Goal: Task Accomplishment & Management: Manage account settings

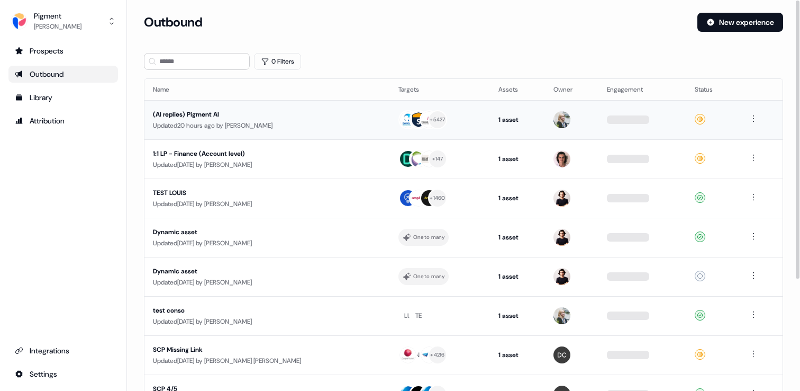
click at [222, 116] on div "(AI replies) Pigment AI" at bounding box center [253, 114] width 200 height 11
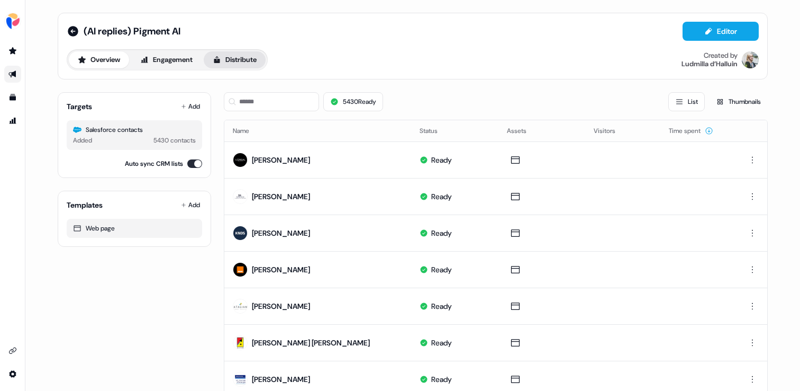
click at [248, 58] on button "Distribute" at bounding box center [235, 59] width 62 height 17
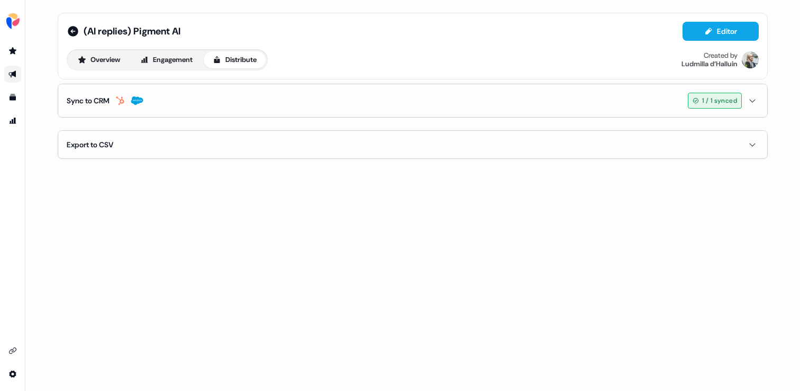
click at [240, 97] on button "Sync to CRM 1 / 1 synced" at bounding box center [413, 100] width 692 height 33
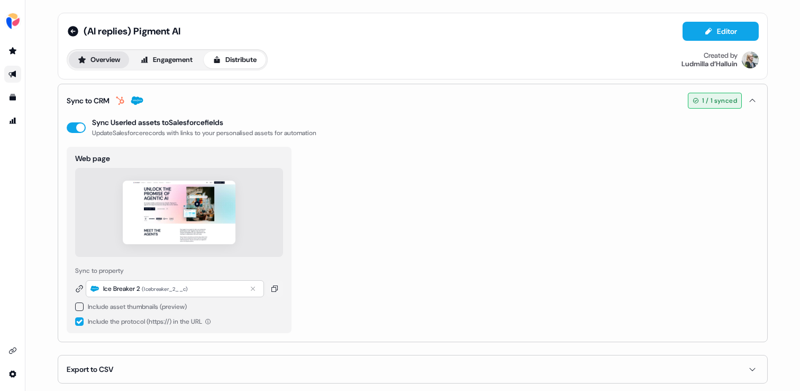
click at [106, 63] on button "Overview" at bounding box center [99, 59] width 60 height 17
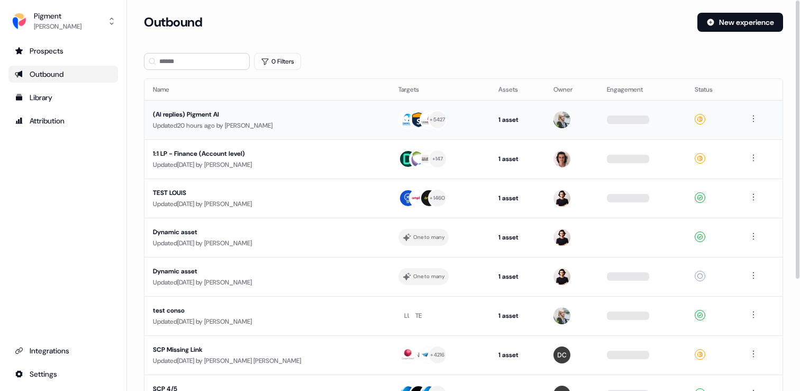
click at [216, 133] on td "(AI replies) Pigment AI Updated 20 hours ago by Ludmilla d’Halluin" at bounding box center [267, 119] width 246 height 39
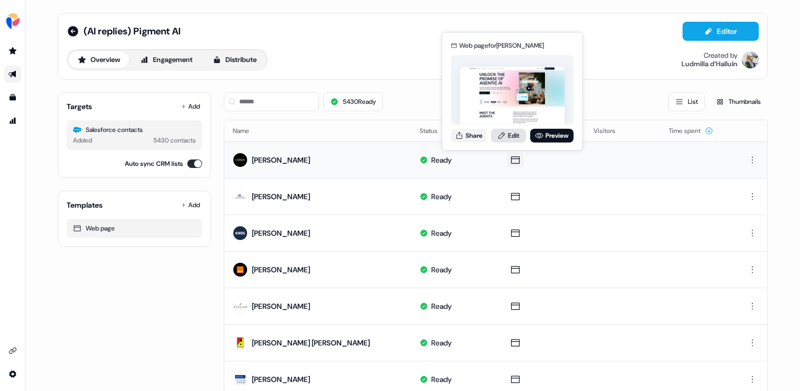
click at [512, 134] on link "Edit" at bounding box center [508, 136] width 35 height 14
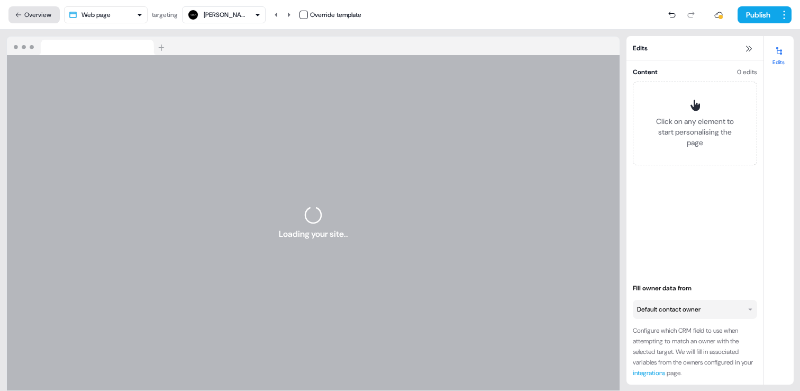
click at [44, 12] on button "Overview" at bounding box center [33, 14] width 51 height 17
